Goal: Information Seeking & Learning: Learn about a topic

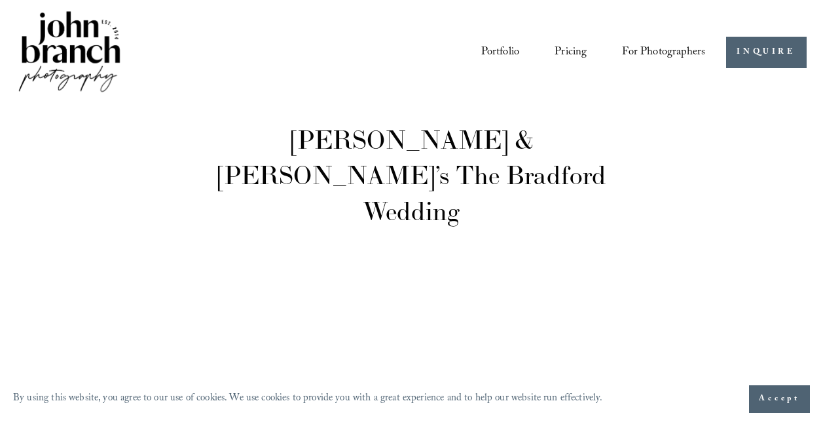
click at [572, 55] on link "Pricing" at bounding box center [570, 53] width 32 height 24
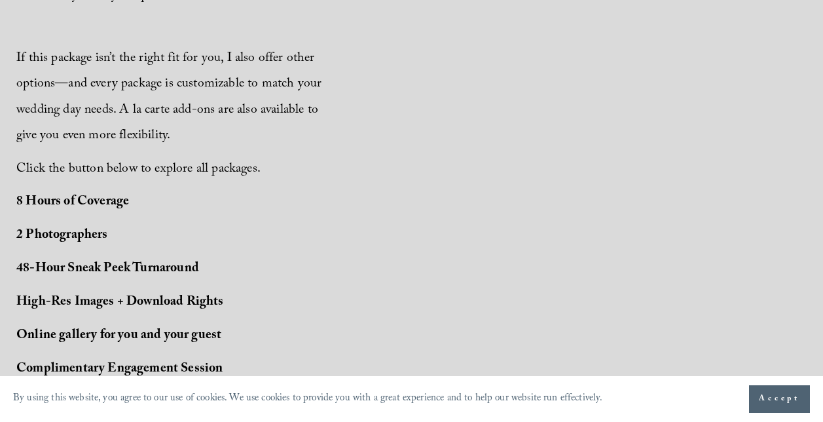
scroll to position [954, 0]
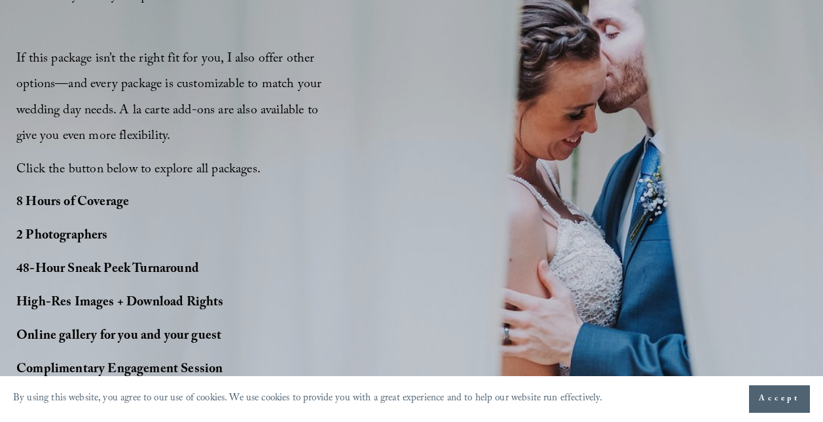
click at [110, 174] on span "Click the button below to explore all packages." at bounding box center [138, 170] width 244 height 22
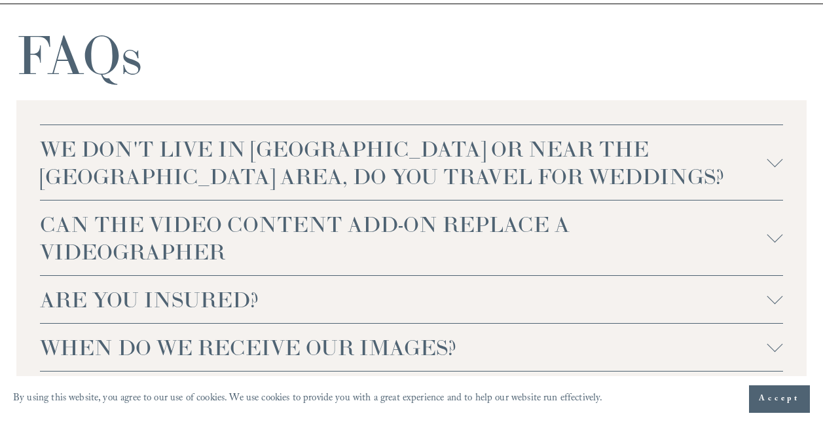
scroll to position [2869, 0]
click at [514, 219] on span "CAN THE VIDEO CONTENT ADD-ON REPLACE A VIDEOGRAPHER" at bounding box center [403, 236] width 727 height 55
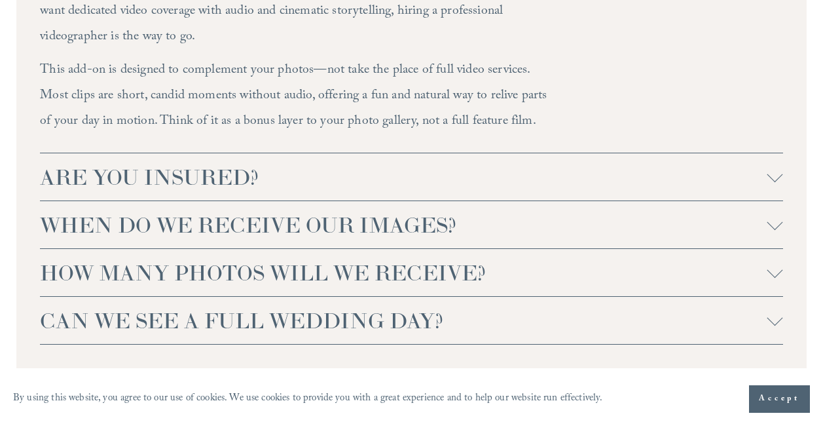
scroll to position [3203, 0]
click at [469, 262] on span "HOW MANY PHOTOS WILL WE RECEIVE?" at bounding box center [403, 271] width 727 height 27
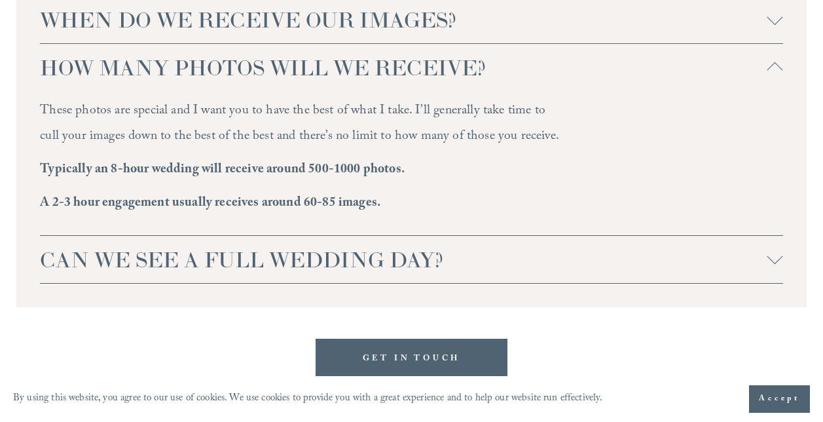
scroll to position [3409, 0]
click at [469, 263] on span "CAN WE SEE A FULL WEDDING DAY?" at bounding box center [403, 257] width 727 height 27
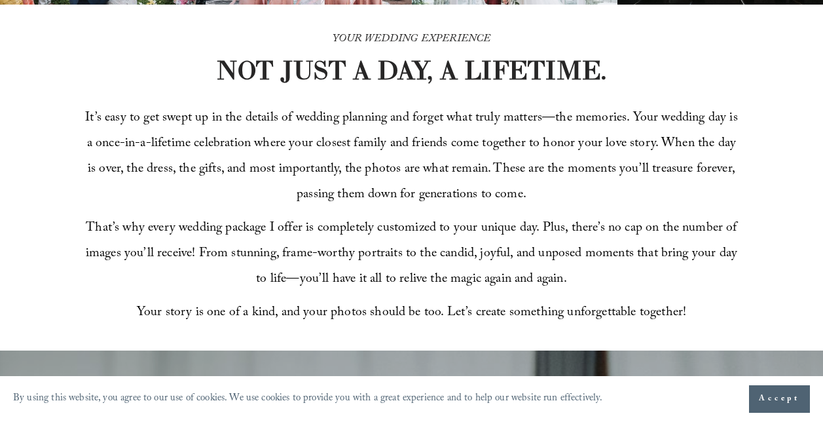
scroll to position [333, 0]
